Goal: Task Accomplishment & Management: Manage account settings

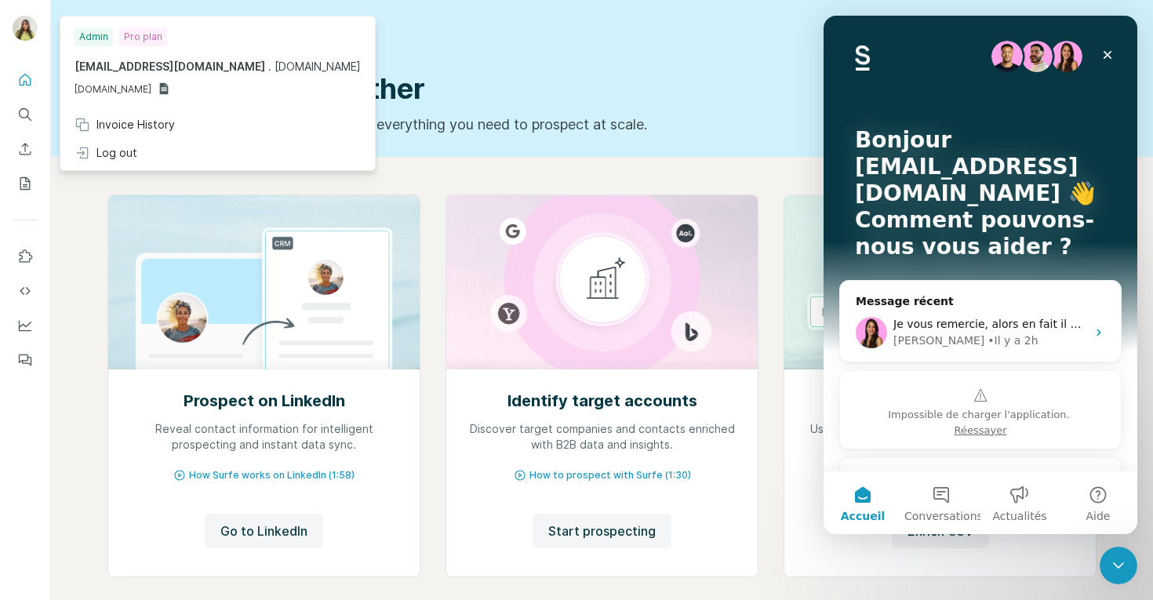
click at [151, 89] on span "[DOMAIN_NAME]" at bounding box center [113, 89] width 77 height 14
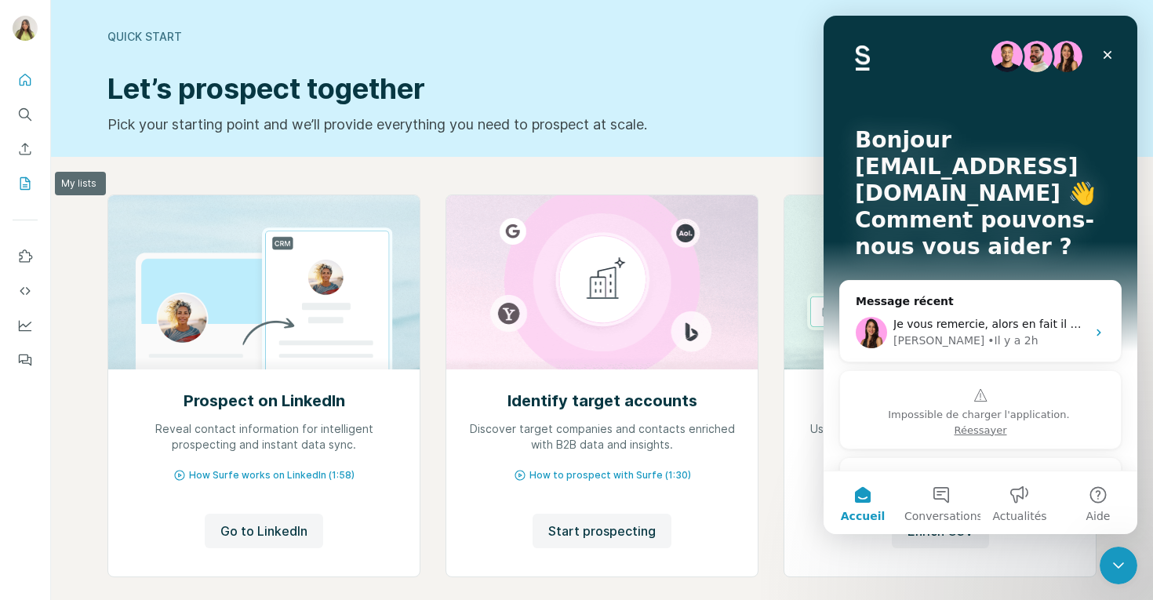
click at [30, 187] on icon "My lists" at bounding box center [25, 184] width 16 height 16
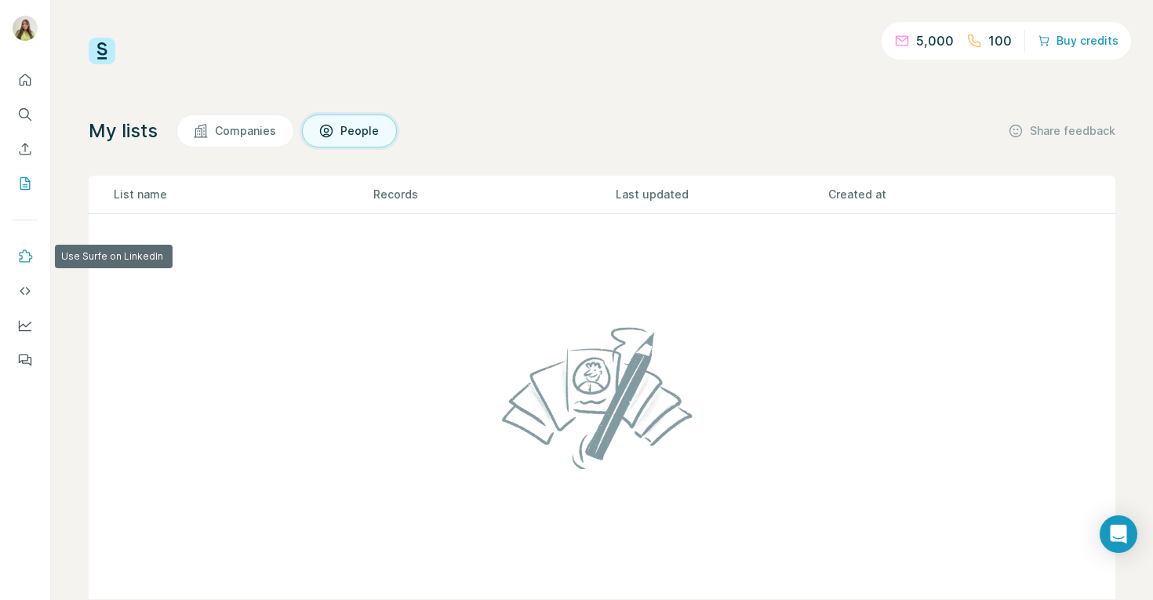
click at [25, 257] on icon "Use Surfe on LinkedIn" at bounding box center [25, 257] width 16 height 16
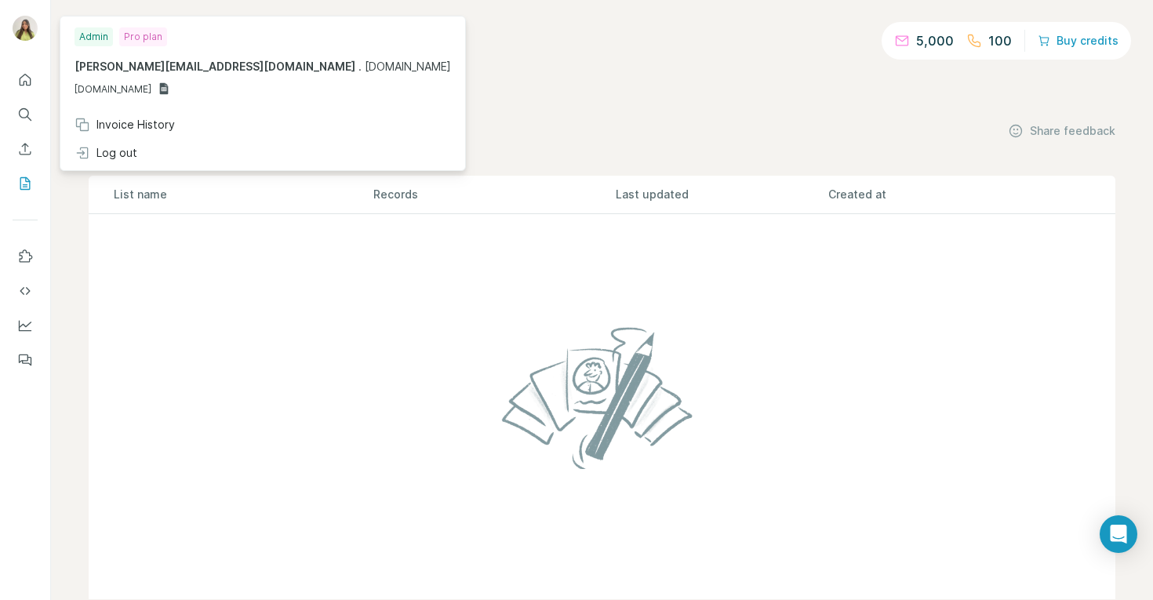
click at [27, 29] on img at bounding box center [25, 28] width 25 height 25
click at [31, 78] on icon "Quick start" at bounding box center [25, 80] width 16 height 16
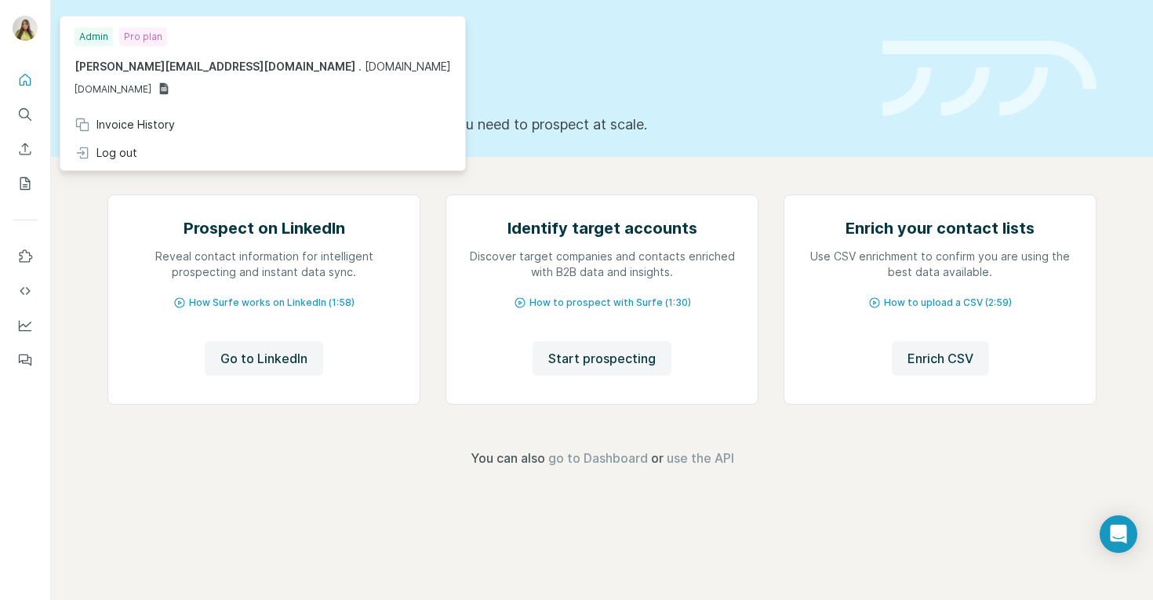
click at [16, 31] on img at bounding box center [25, 28] width 25 height 25
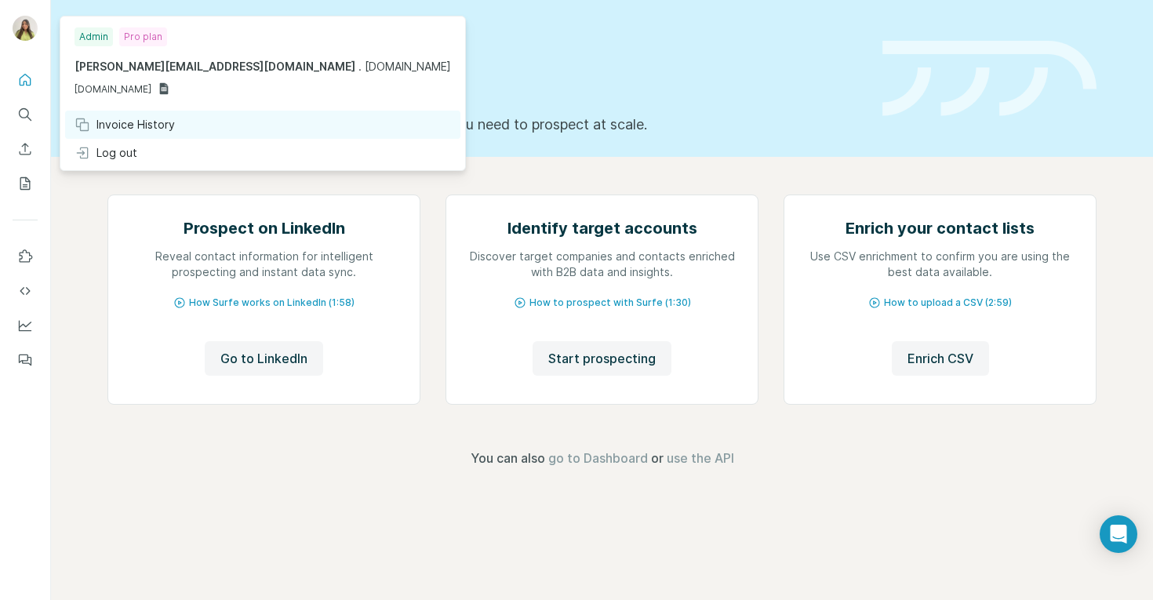
click at [111, 122] on div "Invoice History" at bounding box center [125, 125] width 100 height 16
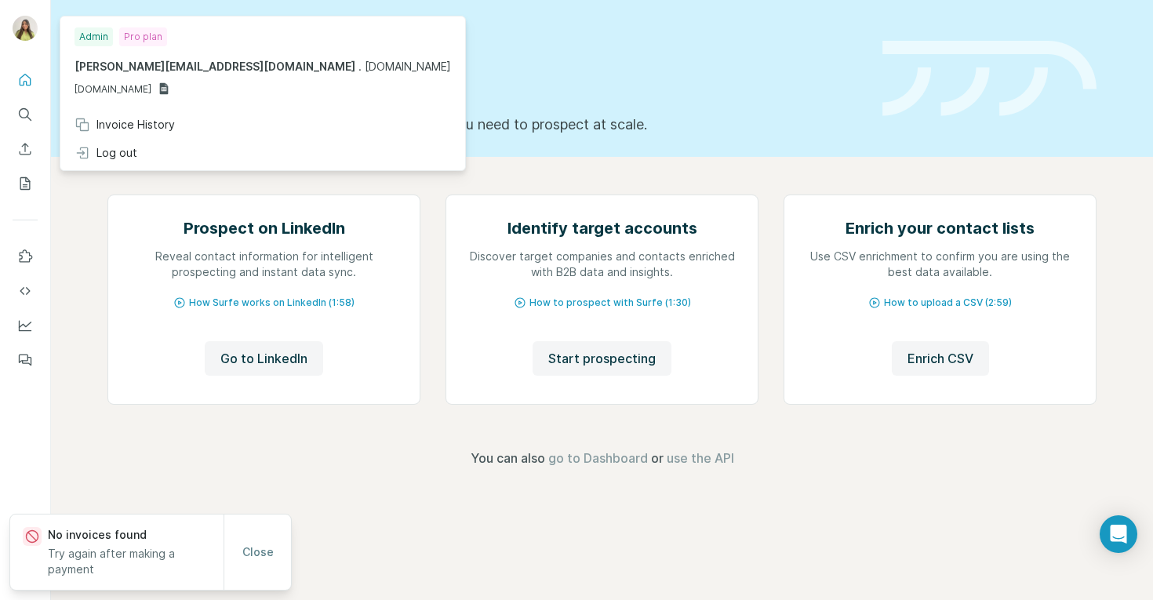
click at [330, 70] on div "Quick start Let’s prospect together Pick your starting point and we’ll provide …" at bounding box center [485, 78] width 756 height 115
click at [21, 24] on img at bounding box center [25, 28] width 25 height 25
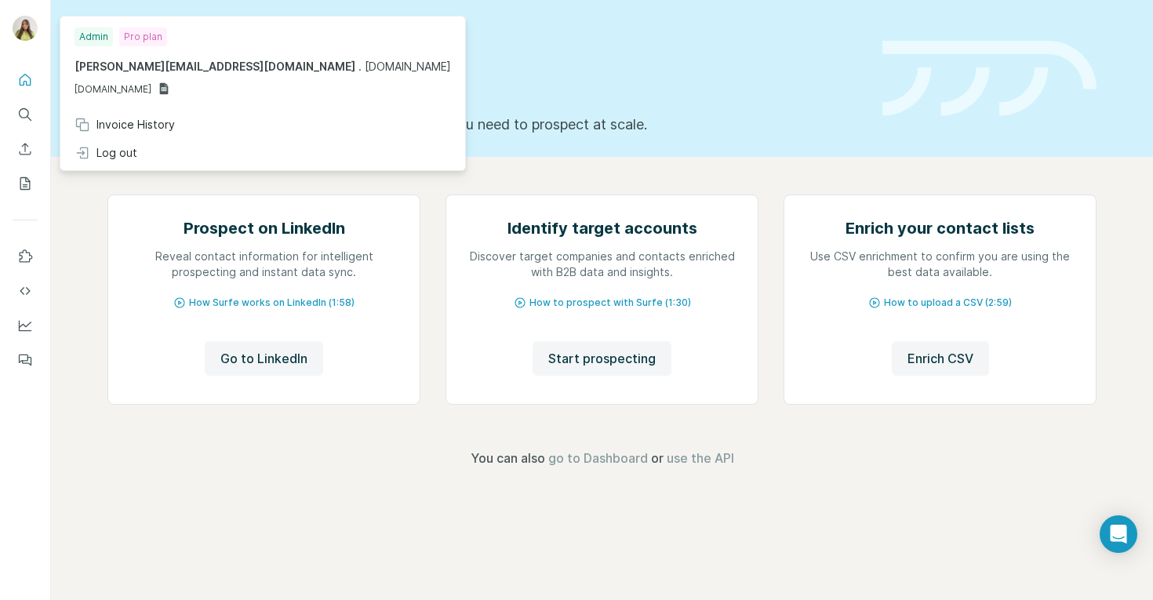
click at [107, 37] on div "Admin" at bounding box center [94, 36] width 38 height 19
click at [370, 63] on div "Quick start Let’s prospect together Pick your starting point and we’ll provide …" at bounding box center [485, 78] width 756 height 115
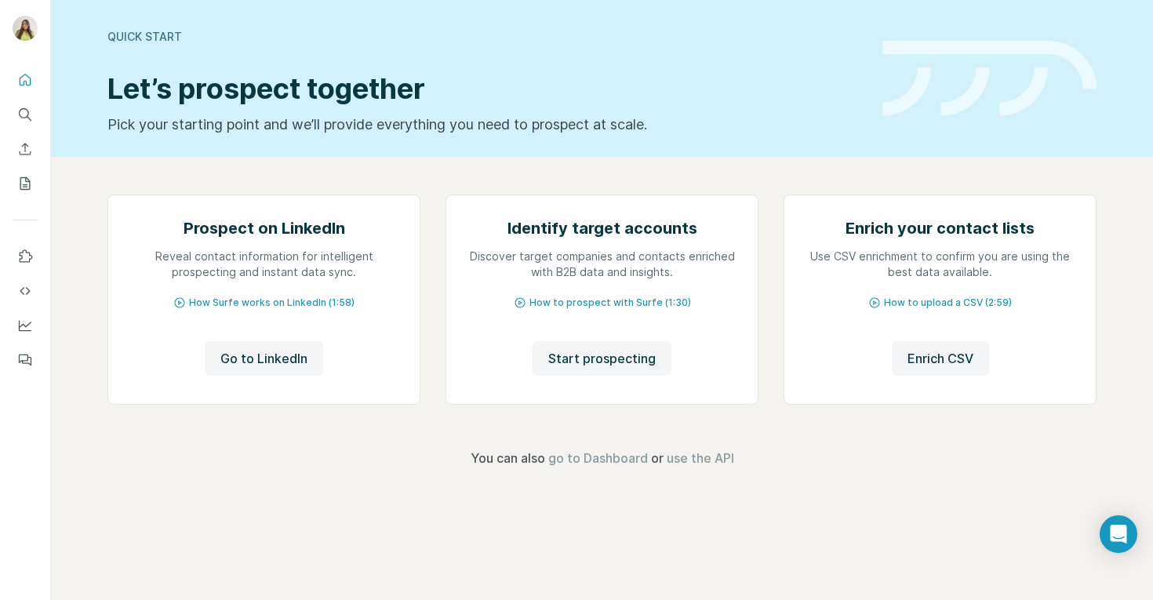
scroll to position [78, 0]
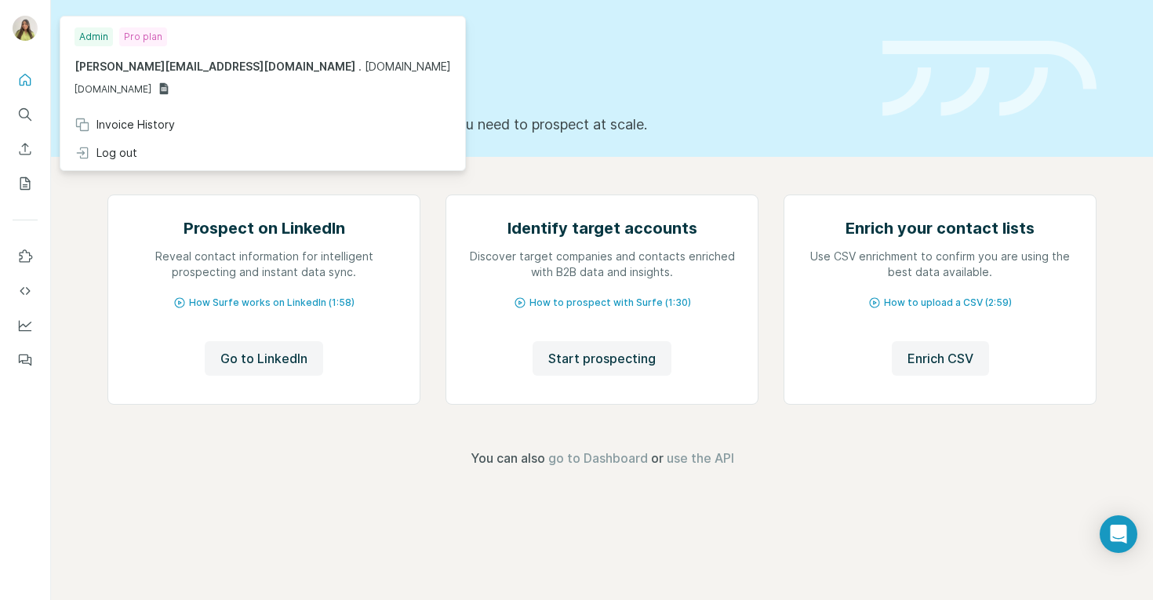
click at [33, 28] on img at bounding box center [25, 28] width 25 height 25
click at [27, 323] on icon "Dashboard" at bounding box center [25, 326] width 16 height 16
